Goal: Task Accomplishment & Management: Complete application form

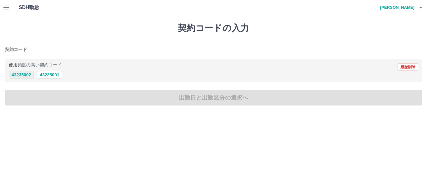
click at [26, 74] on button "43235002" at bounding box center [21, 75] width 25 height 8
type input "********"
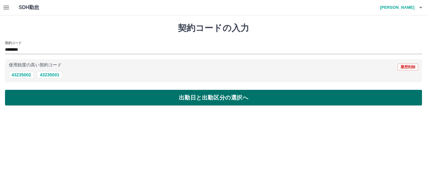
click at [45, 100] on button "出勤日と出勤区分の選択へ" at bounding box center [213, 98] width 417 height 16
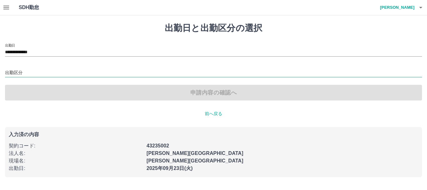
click at [55, 70] on input "出勤区分" at bounding box center [213, 73] width 417 height 8
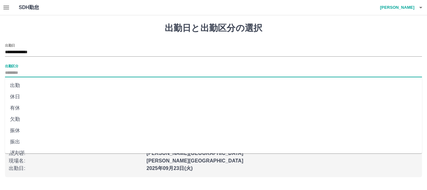
click at [51, 86] on li "出勤" at bounding box center [213, 85] width 417 height 11
type input "**"
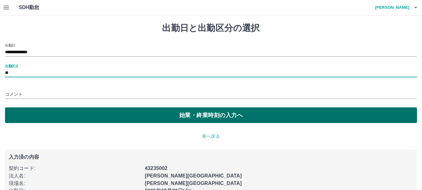
click at [75, 117] on button "始業・終業時刻の入力へ" at bounding box center [211, 115] width 412 height 16
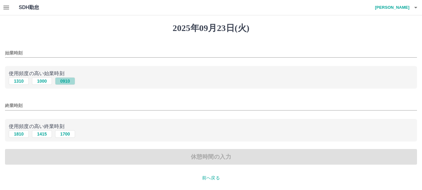
click at [67, 83] on button "0910" at bounding box center [65, 81] width 20 height 8
type input "****"
click at [18, 133] on button "1810" at bounding box center [19, 134] width 20 height 8
type input "****"
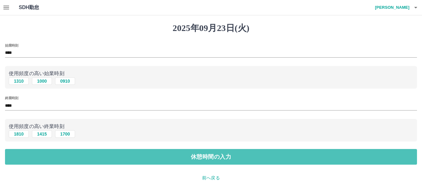
drag, startPoint x: 43, startPoint y: 158, endPoint x: 41, endPoint y: 127, distance: 31.1
click at [43, 158] on button "休憩時間の入力" at bounding box center [211, 157] width 412 height 16
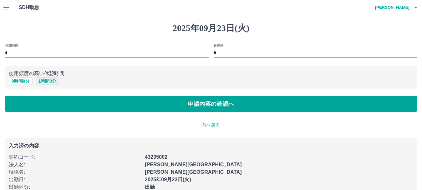
click at [45, 82] on button "1 時間 0 分" at bounding box center [48, 81] width 24 height 8
type input "*"
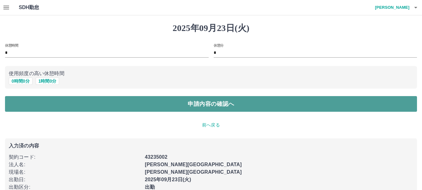
click at [44, 104] on button "申請内容の確認へ" at bounding box center [211, 104] width 412 height 16
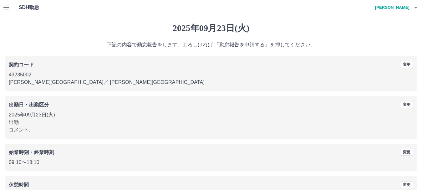
scroll to position [44, 0]
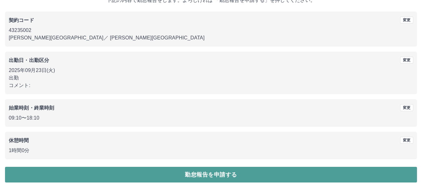
click at [151, 173] on button "勤怠報告を申請する" at bounding box center [211, 175] width 412 height 16
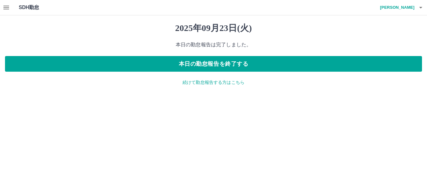
click at [6, 10] on icon "button" at bounding box center [7, 8] width 8 height 8
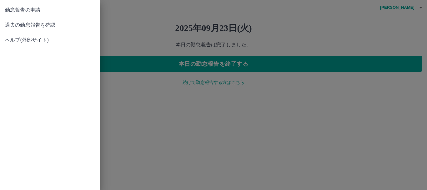
click at [15, 24] on span "過去の勤怠報告を確認" at bounding box center [50, 25] width 90 height 8
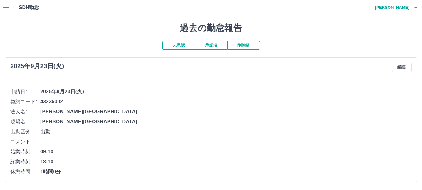
scroll to position [0, 0]
click at [215, 45] on button "承認済" at bounding box center [211, 45] width 33 height 9
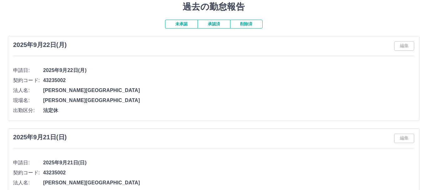
scroll to position [0, 0]
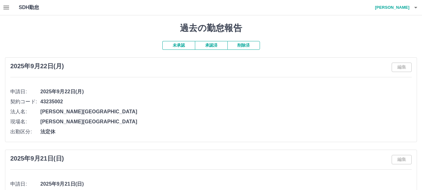
click at [413, 7] on icon "button" at bounding box center [416, 8] width 8 height 8
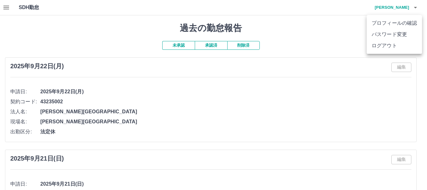
click at [403, 47] on li "ログアウト" at bounding box center [394, 45] width 55 height 11
